Goal: Transaction & Acquisition: Purchase product/service

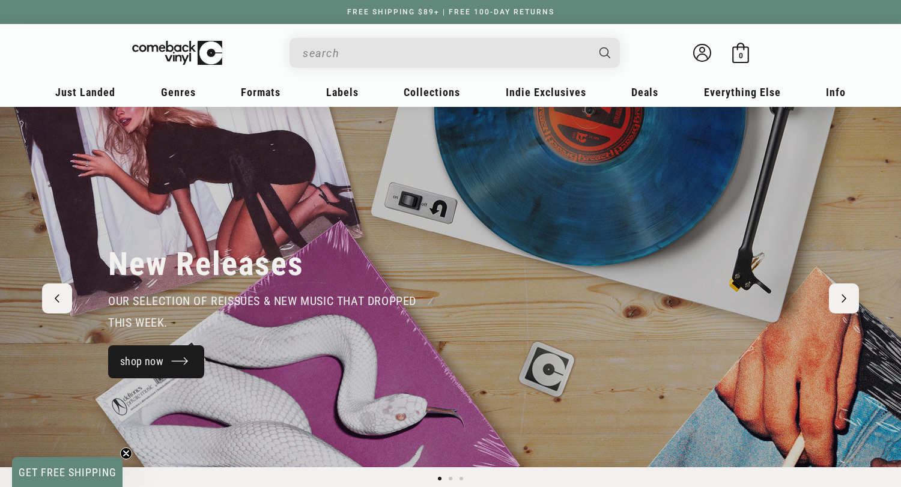
click at [153, 359] on link "shop now" at bounding box center [156, 361] width 96 height 33
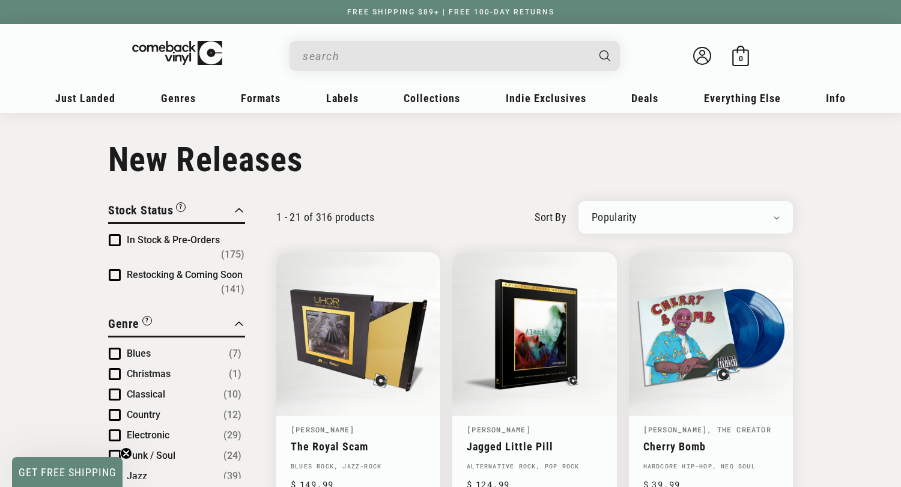
click at [405, 53] on input "When autocomplete results are available use up and down arrows to review and en…" at bounding box center [445, 56] width 285 height 25
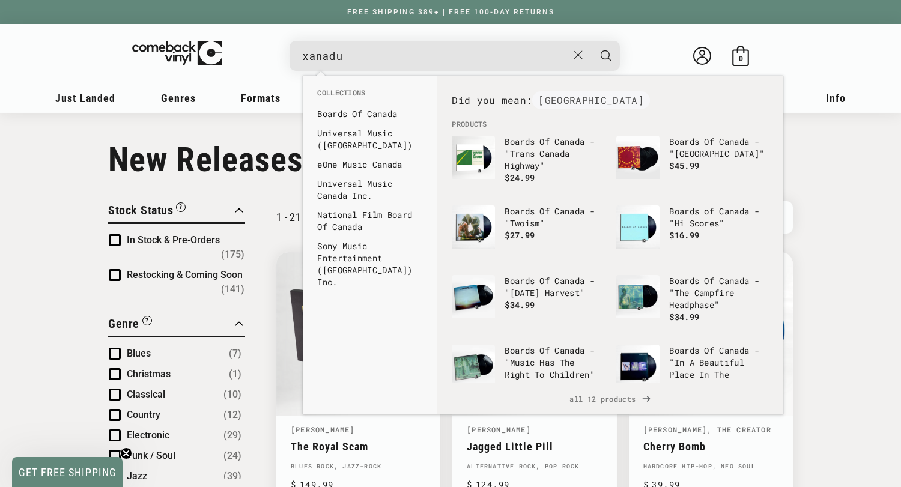
type input "xanadu"
click at [591, 41] on button "Search" at bounding box center [606, 56] width 30 height 30
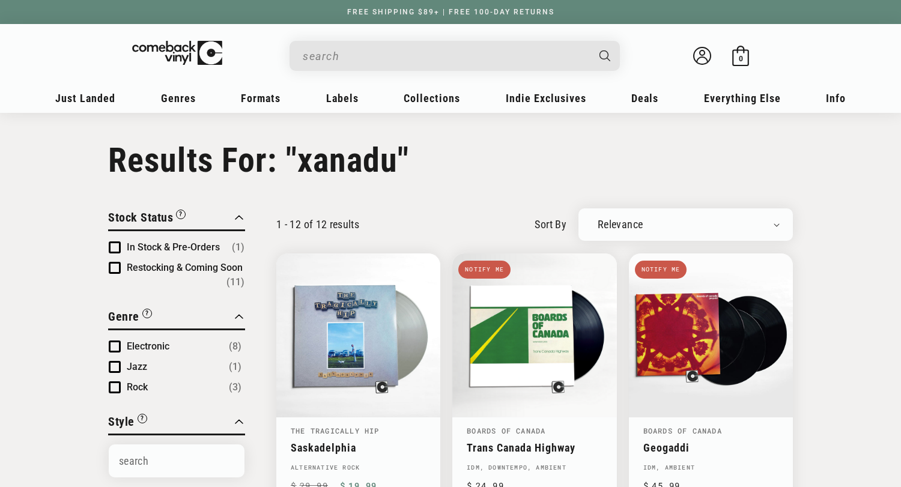
type input "xanadu"
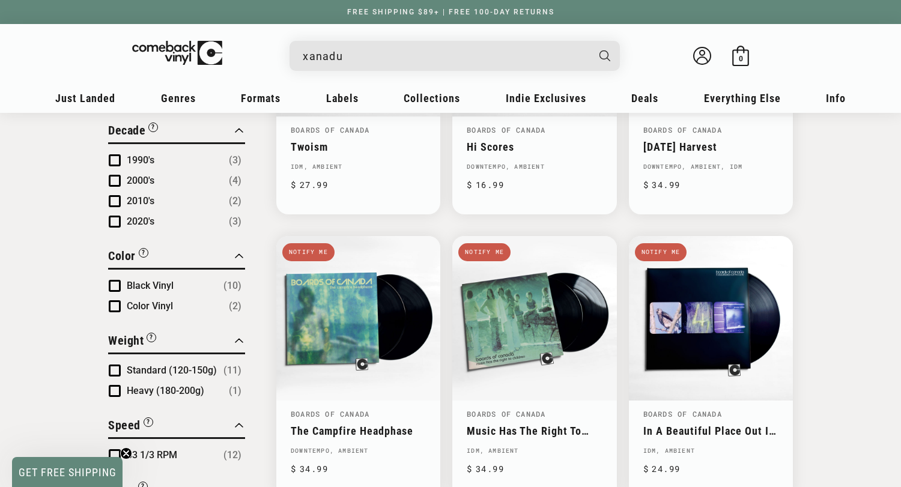
scroll to position [823, 0]
